Goal: Transaction & Acquisition: Purchase product/service

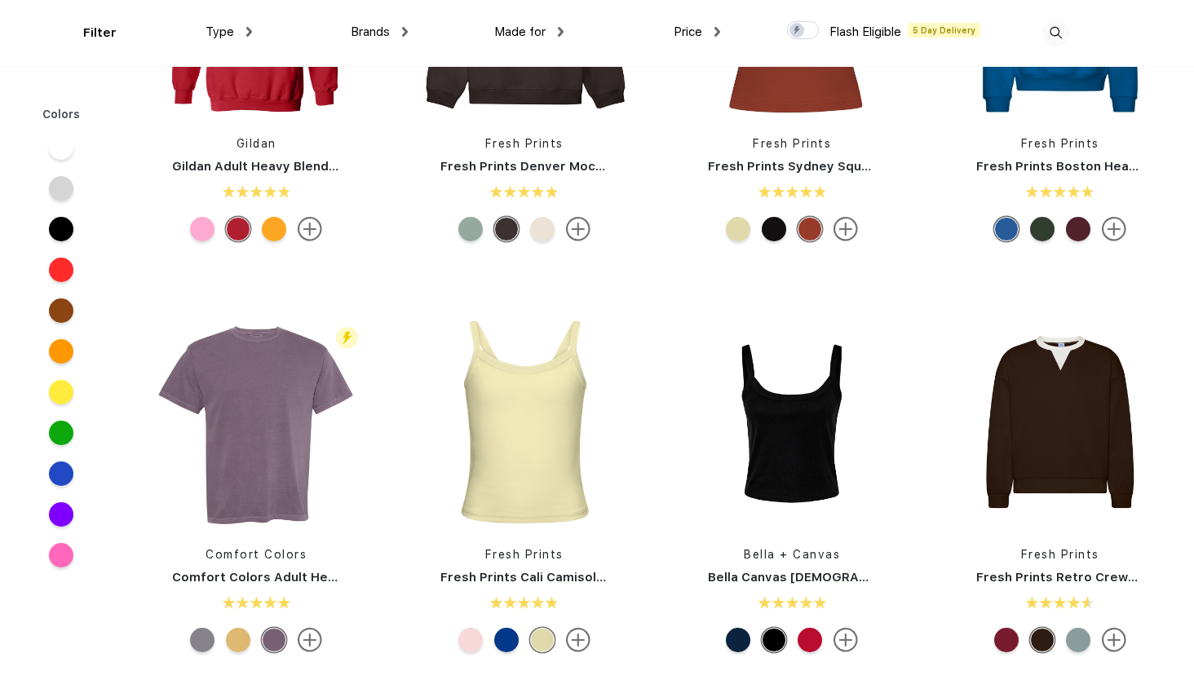
scroll to position [218, 0]
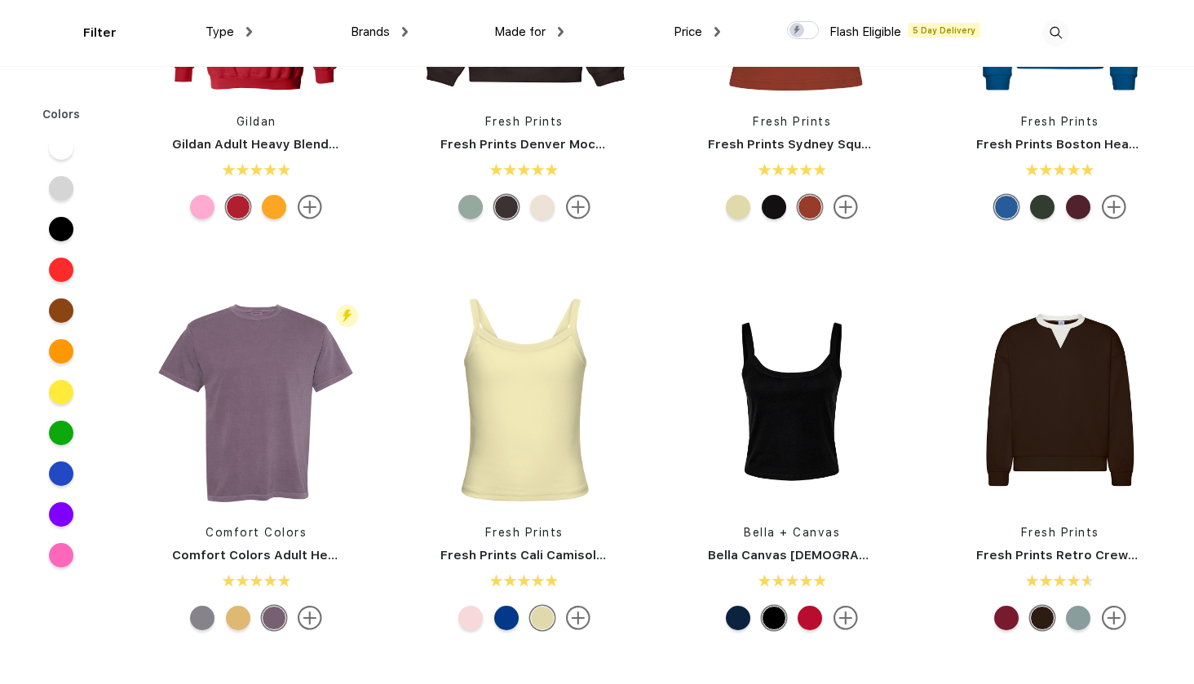
click at [378, 25] on span "Brands" at bounding box center [370, 31] width 39 height 15
click at [374, 26] on span "Brands" at bounding box center [370, 31] width 39 height 15
click at [386, 29] on span "Brands" at bounding box center [370, 31] width 39 height 15
click at [363, 33] on span "Brands" at bounding box center [370, 31] width 39 height 15
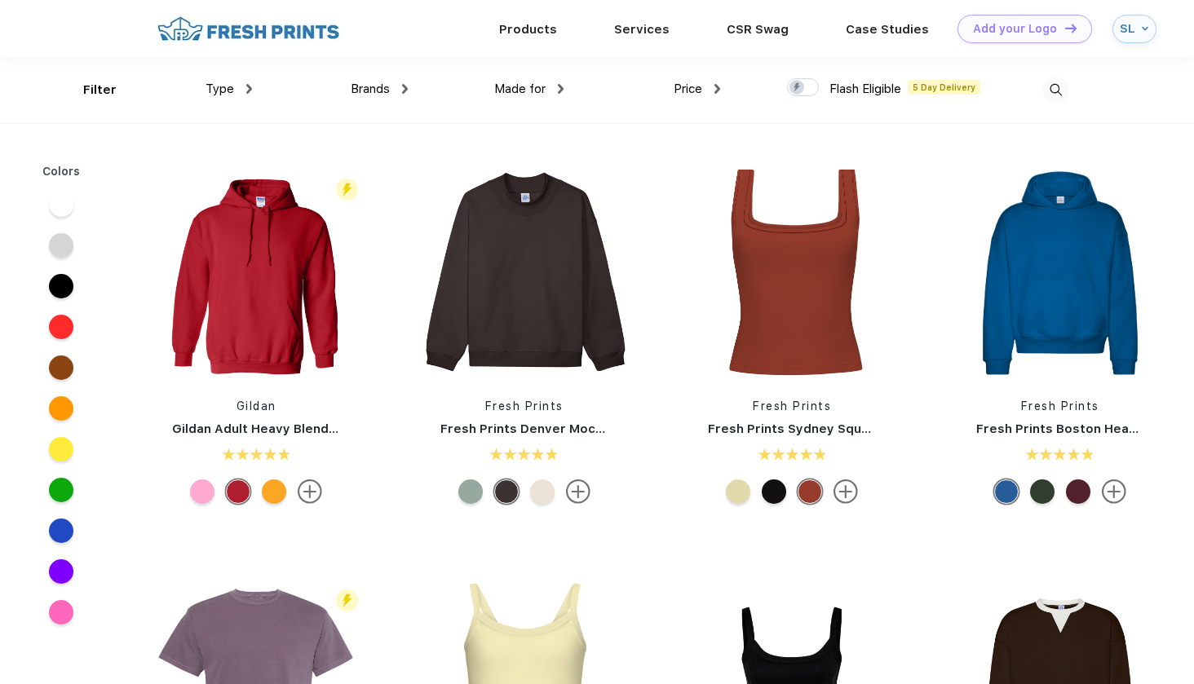
scroll to position [0, 0]
click at [376, 91] on span "Brands" at bounding box center [370, 89] width 39 height 15
click at [397, 87] on div "Brands" at bounding box center [379, 89] width 57 height 19
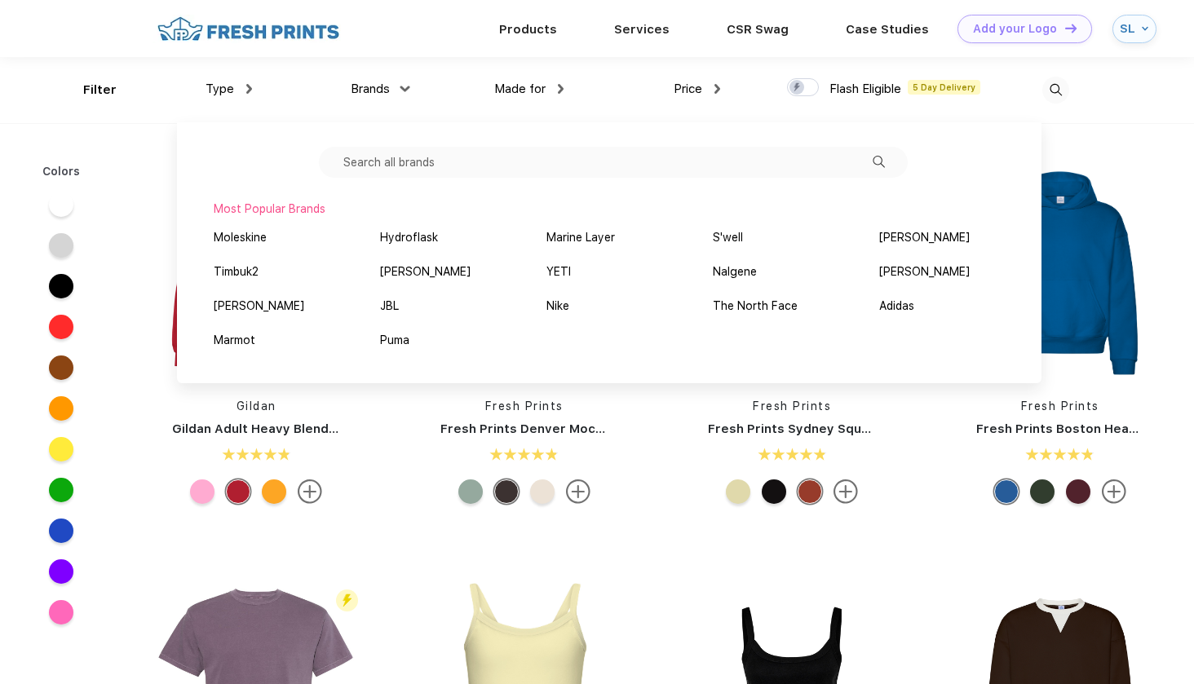
click at [402, 164] on input "text" at bounding box center [613, 162] width 589 height 31
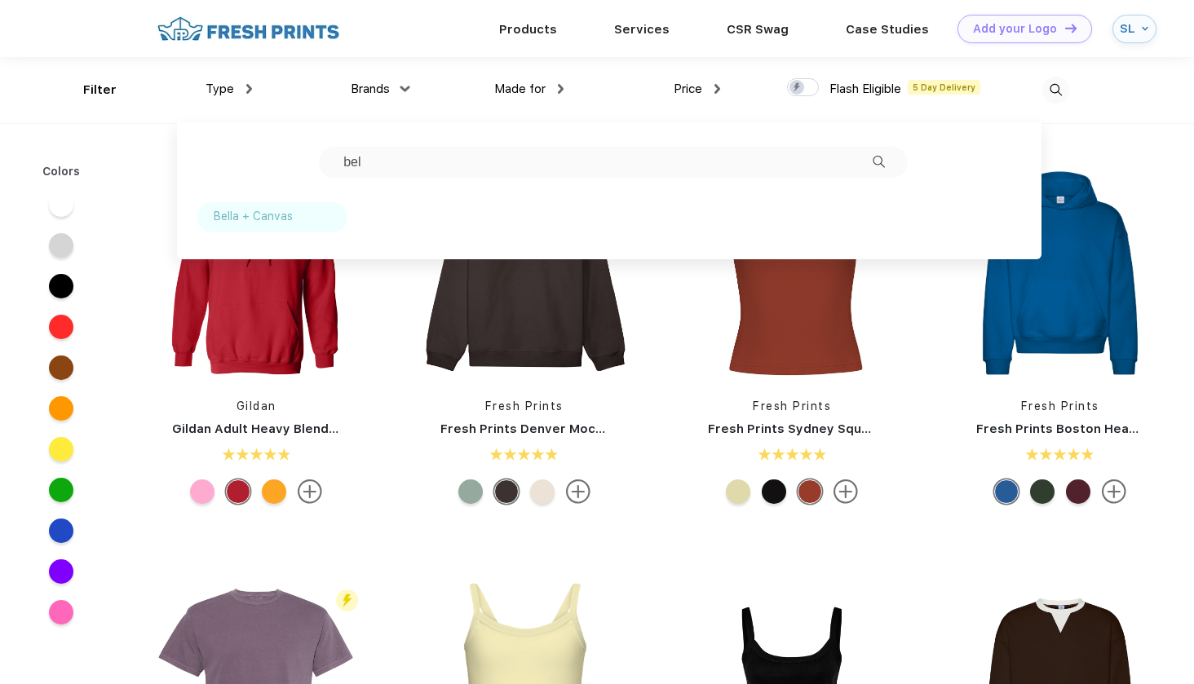
type input "bel"
click at [300, 209] on div "Bella + Canvas" at bounding box center [272, 217] width 150 height 30
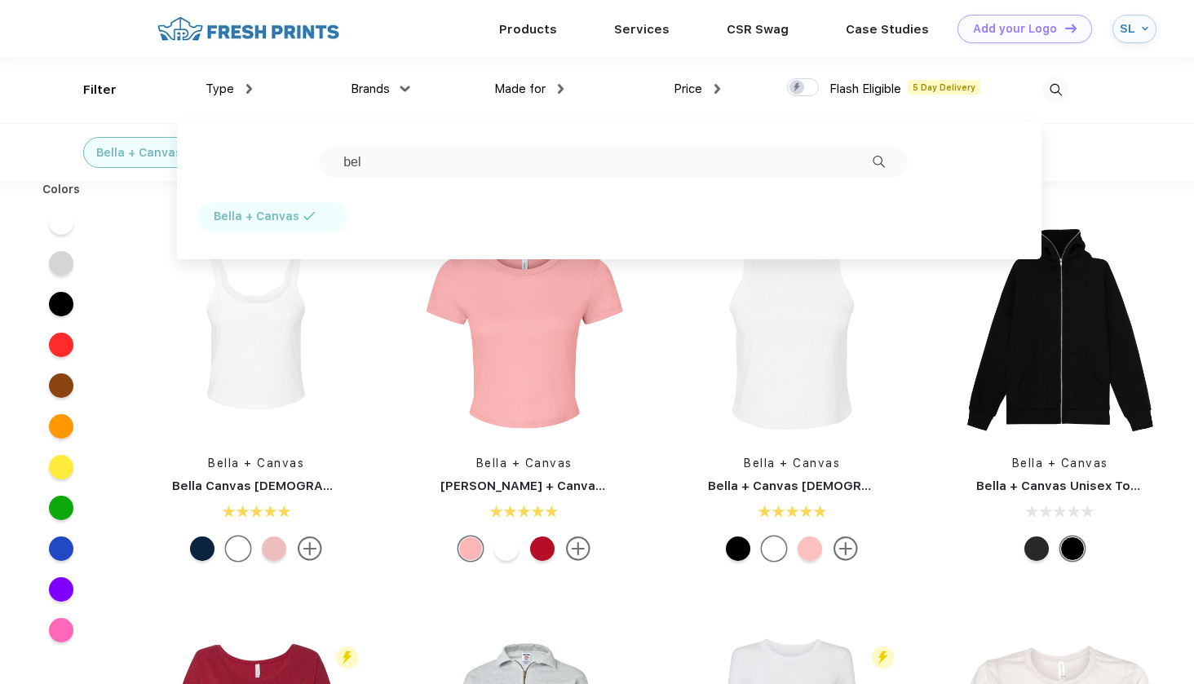
click at [1151, 179] on div "Bella + Canvas" at bounding box center [597, 152] width 1194 height 58
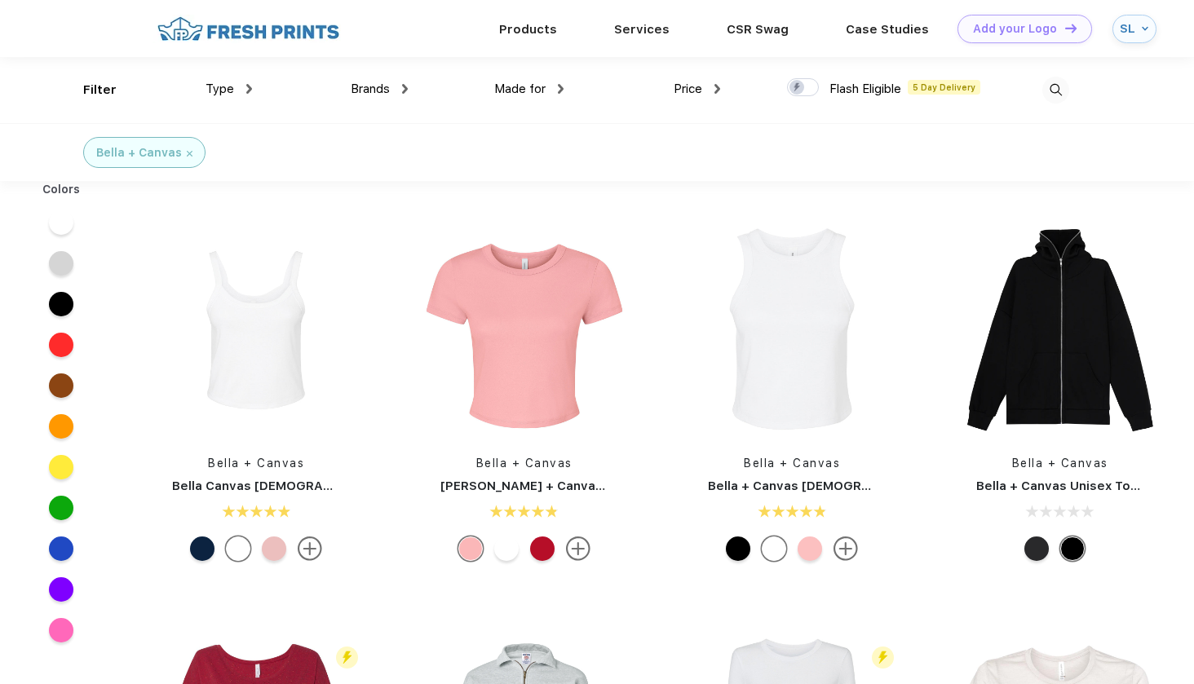
click at [1054, 80] on img at bounding box center [1055, 90] width 27 height 27
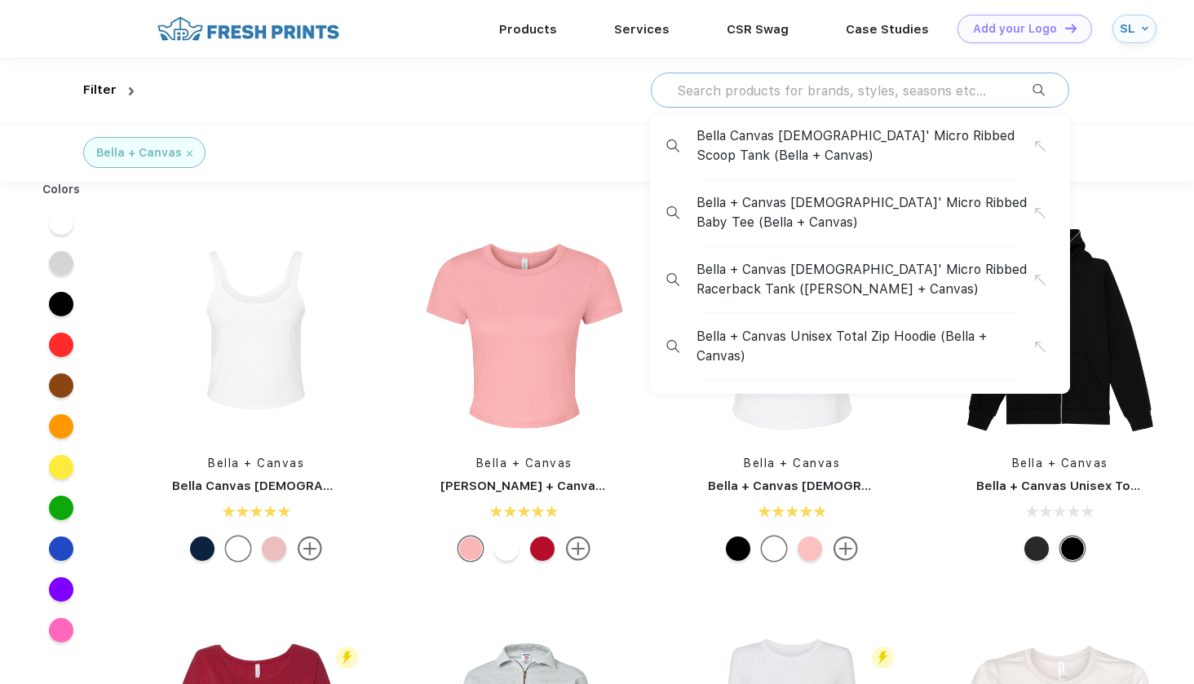
click at [873, 95] on input "text" at bounding box center [853, 91] width 357 height 18
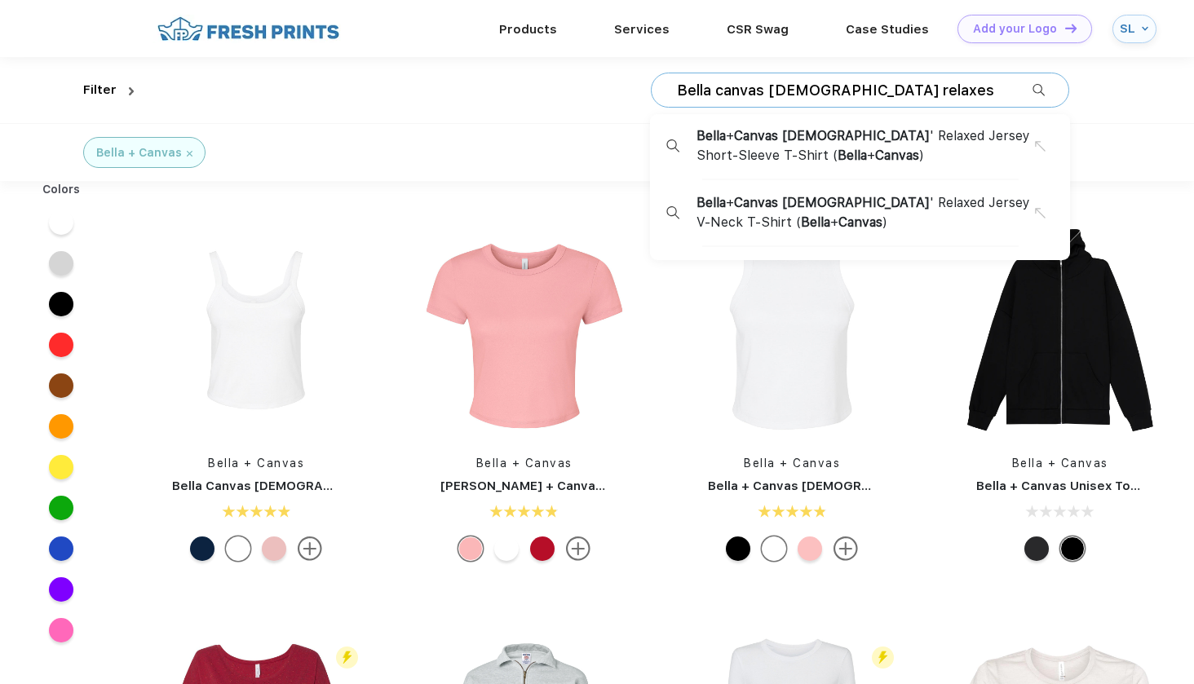
type input "Bella canvas [DEMOGRAPHIC_DATA] relaxes"
click at [911, 152] on span "Bella + Canvas [DEMOGRAPHIC_DATA] ' Relaxed Jersey Short-Sleeve T-Shirt ( Bella…" at bounding box center [865, 145] width 338 height 39
